Goal: Find specific page/section: Find specific page/section

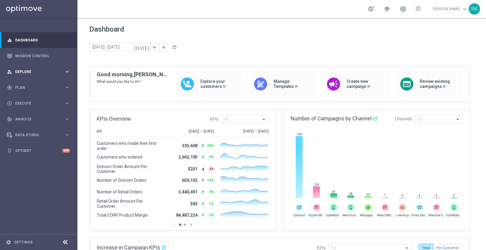
click at [20, 72] on span "Explore" at bounding box center [39, 72] width 49 height 4
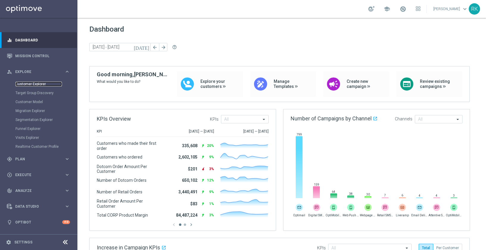
click at [24, 84] on link "Customer Explorer" at bounding box center [38, 84] width 46 height 5
